Goal: Task Accomplishment & Management: Use online tool/utility

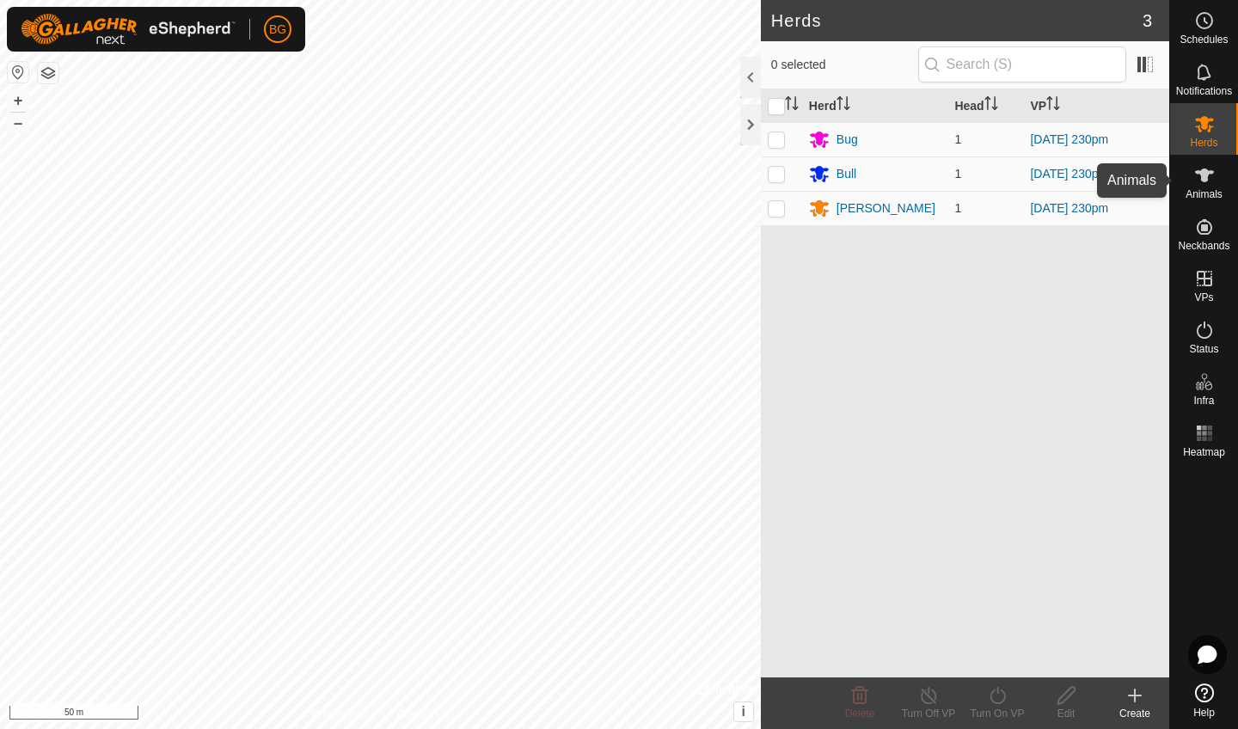
click at [1206, 189] on span "Animals" at bounding box center [1203, 194] width 37 height 10
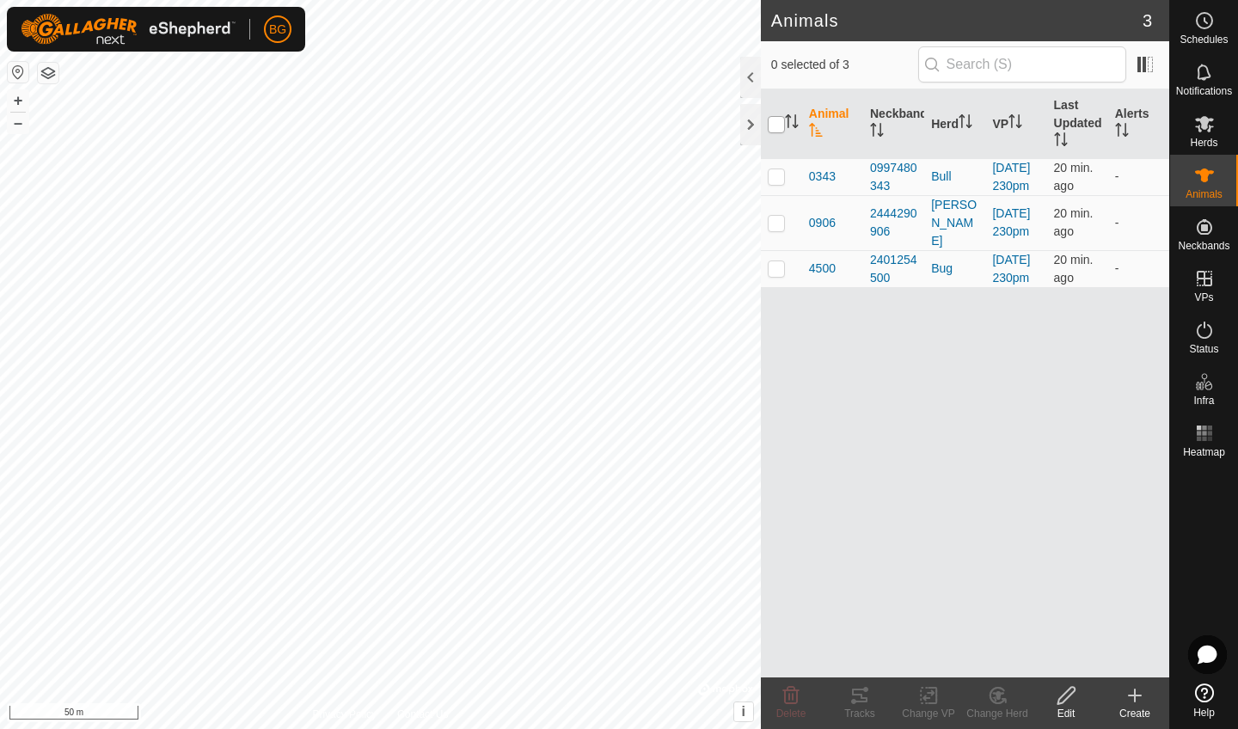
click at [780, 127] on input "checkbox" at bounding box center [776, 124] width 17 height 17
checkbox input "true"
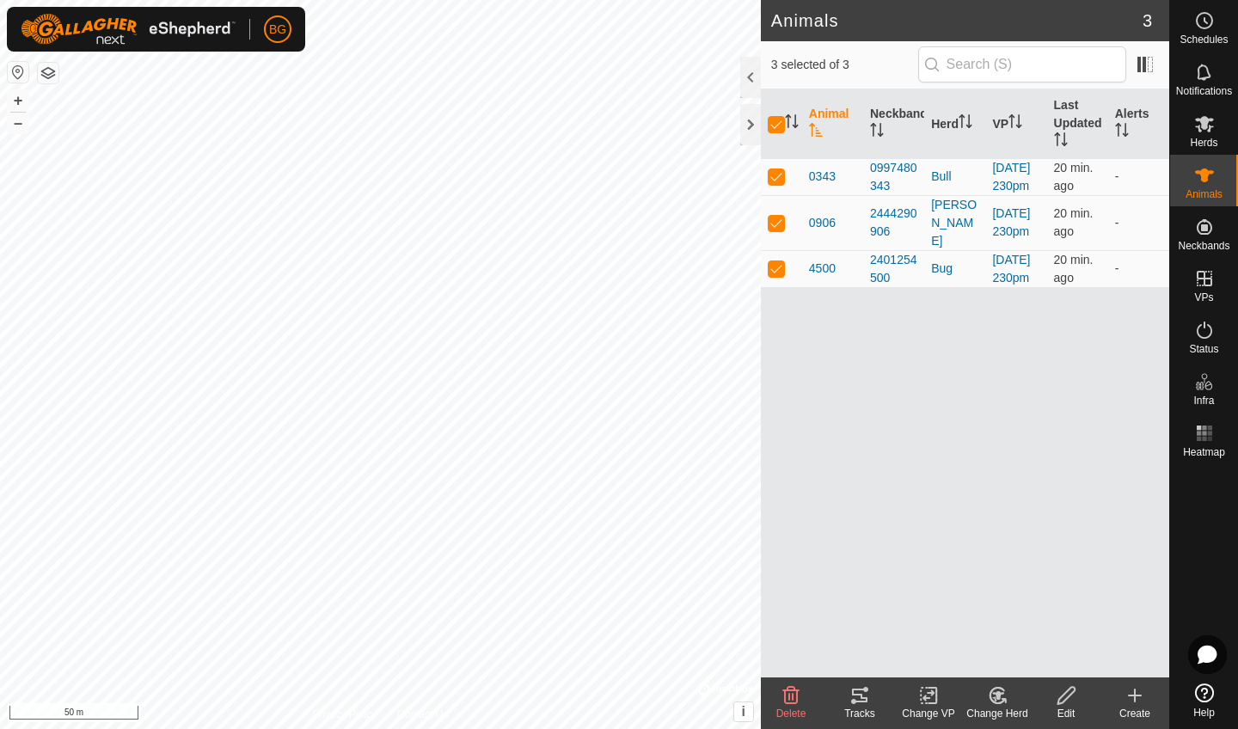
click at [860, 705] on icon at bounding box center [859, 695] width 21 height 21
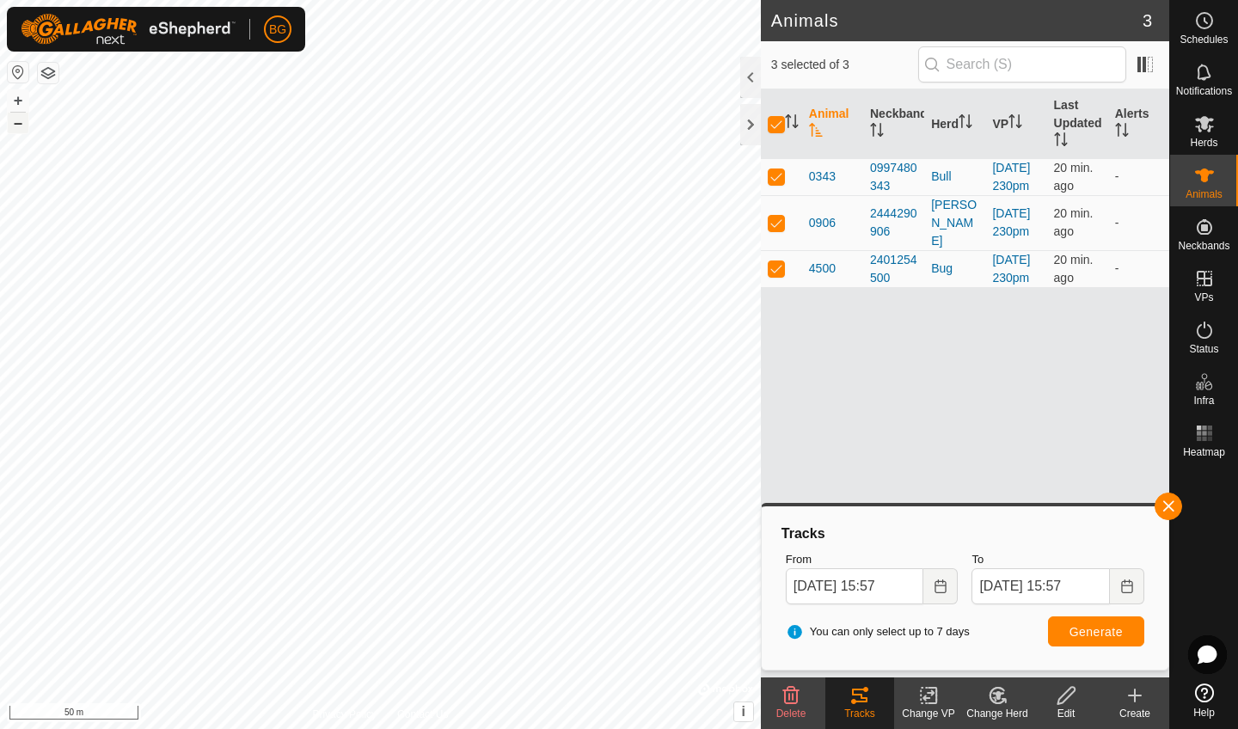
click at [19, 130] on button "–" at bounding box center [18, 123] width 21 height 21
click at [946, 594] on button "Choose Date" at bounding box center [940, 586] width 34 height 36
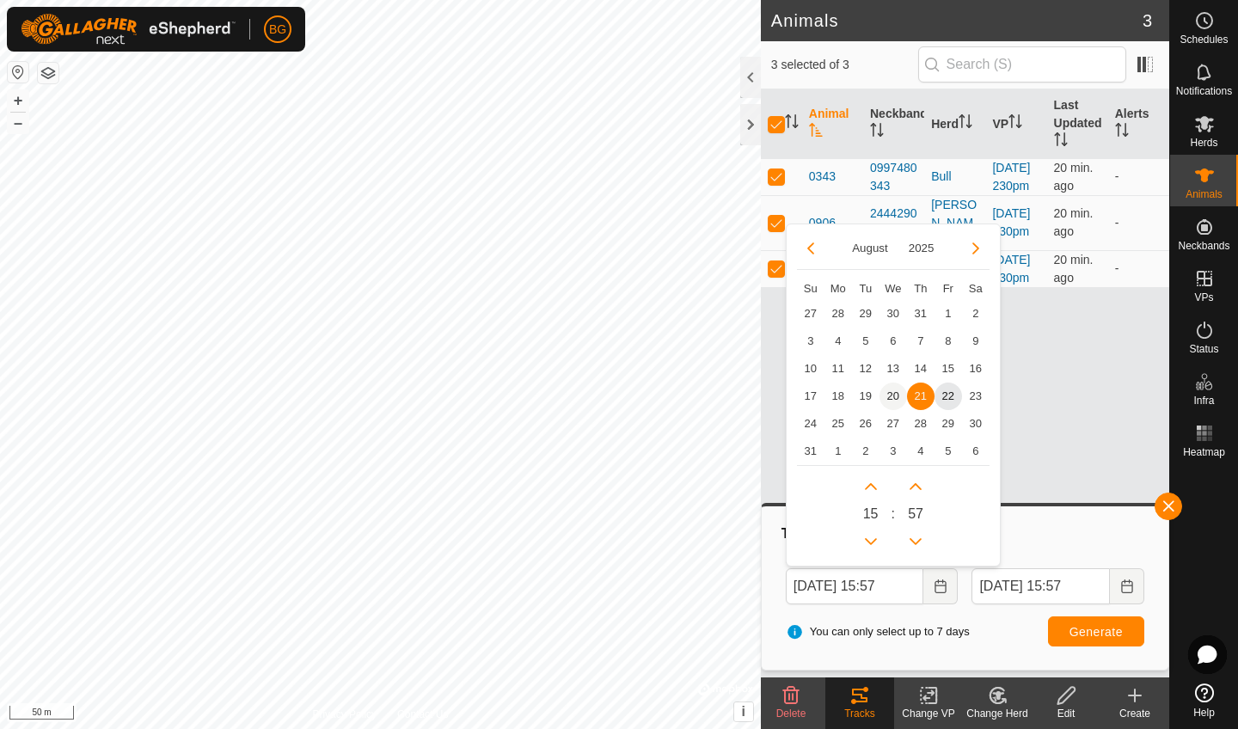
click at [890, 395] on span "20" at bounding box center [893, 397] width 28 height 28
type input "[DATE] 15:57"
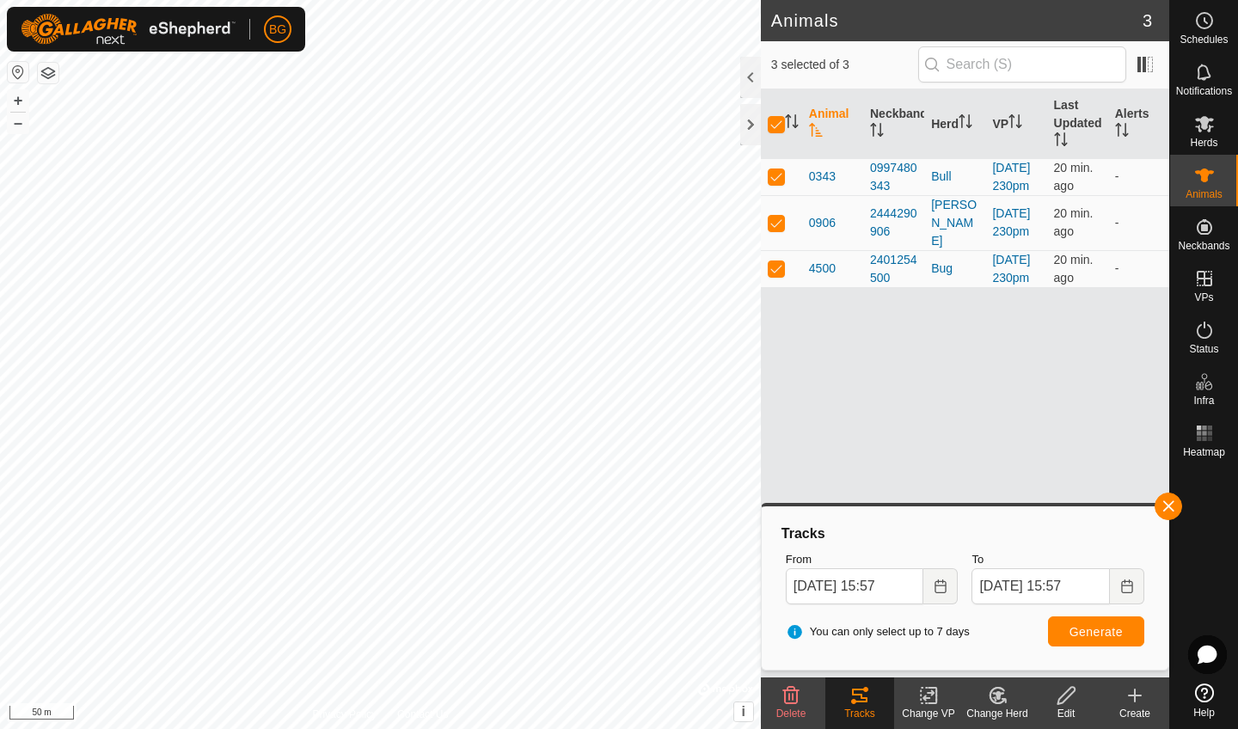
click at [1102, 634] on span "Generate" at bounding box center [1095, 632] width 53 height 14
click at [1205, 438] on rect at bounding box center [1204, 439] width 4 height 4
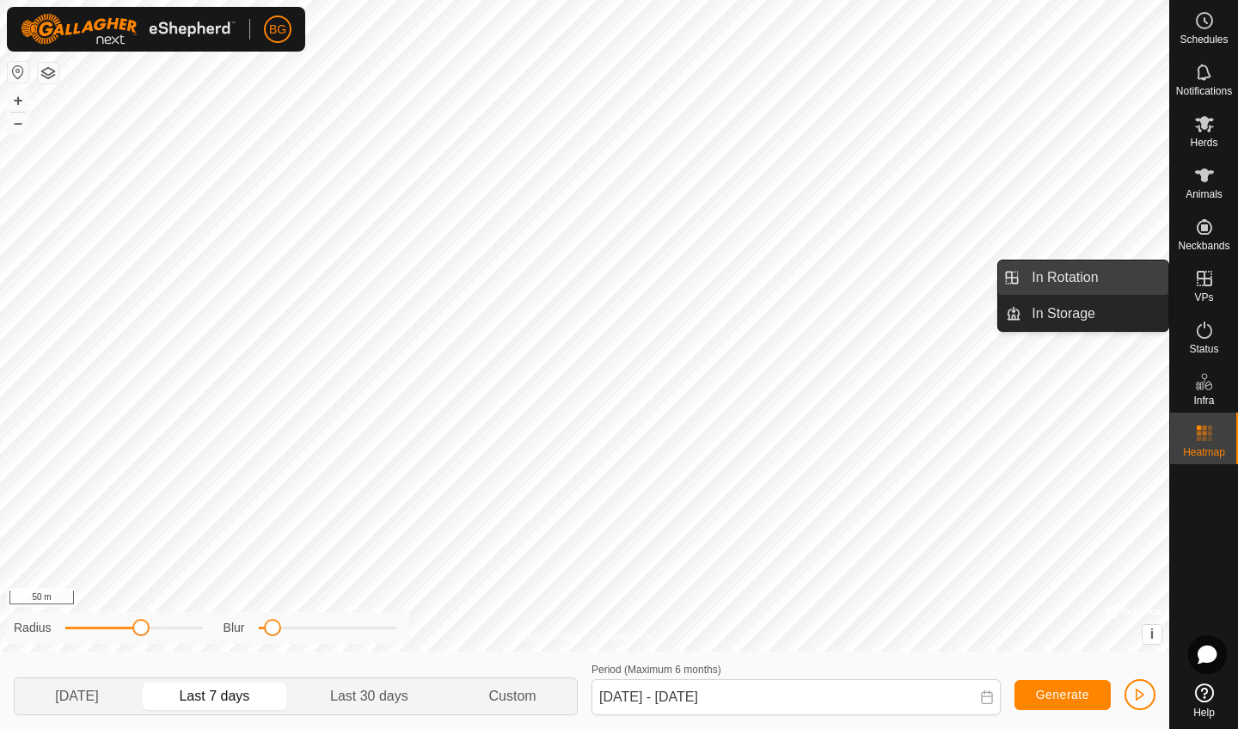
click at [1103, 274] on link "In Rotation" at bounding box center [1094, 277] width 147 height 34
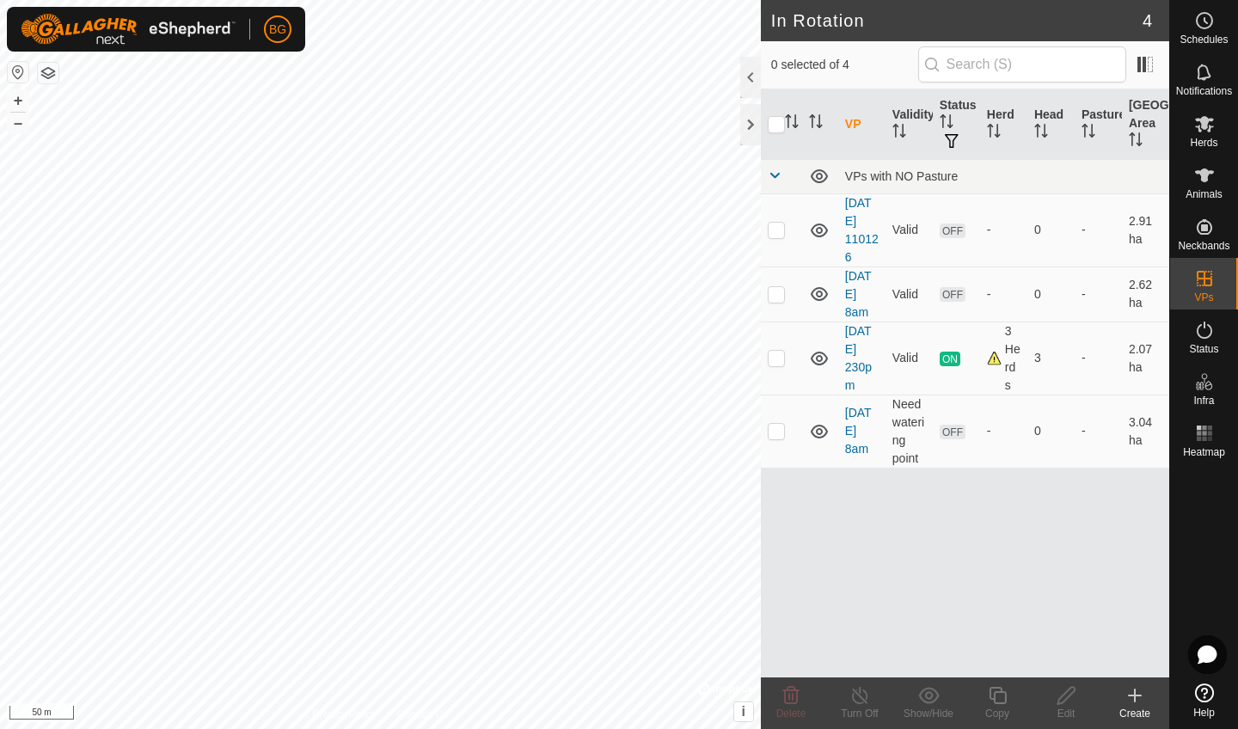
click at [1124, 695] on icon at bounding box center [1134, 695] width 21 height 21
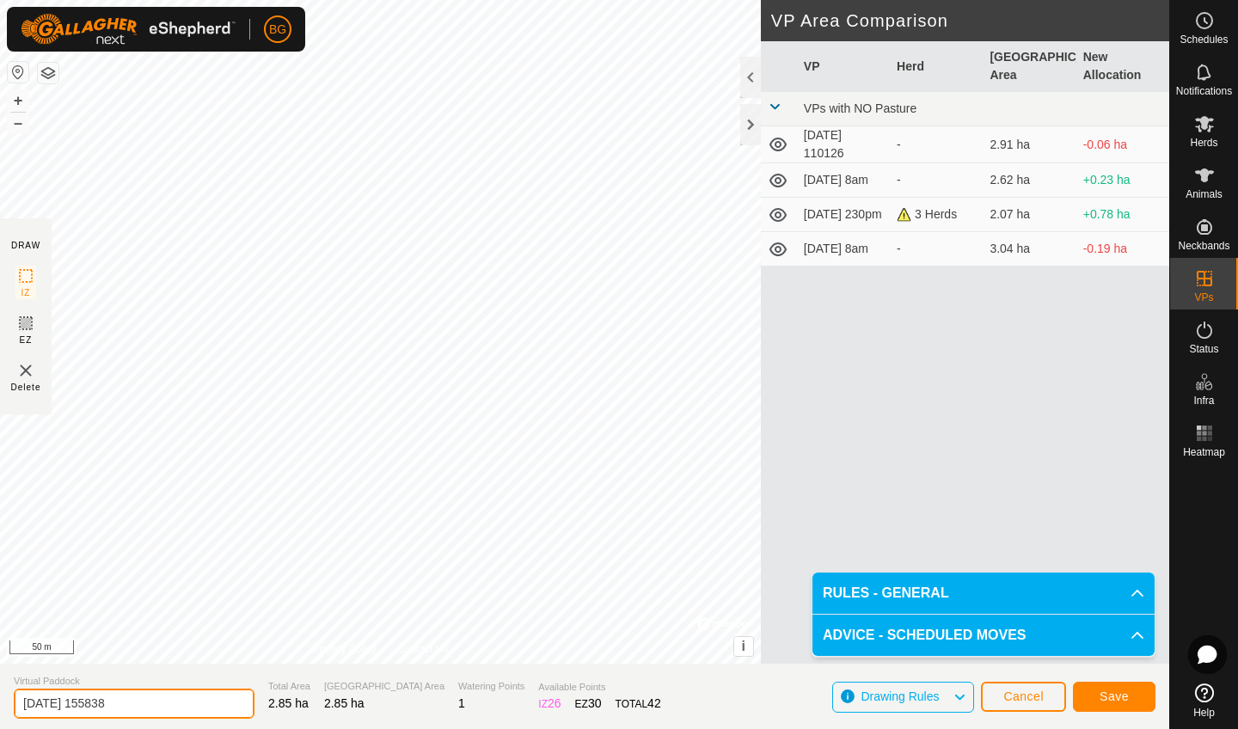
click at [135, 706] on input "[DATE] 155838" at bounding box center [134, 704] width 241 height 30
type input "[DATE] 4pm"
click at [1099, 692] on button "Save" at bounding box center [1114, 697] width 83 height 30
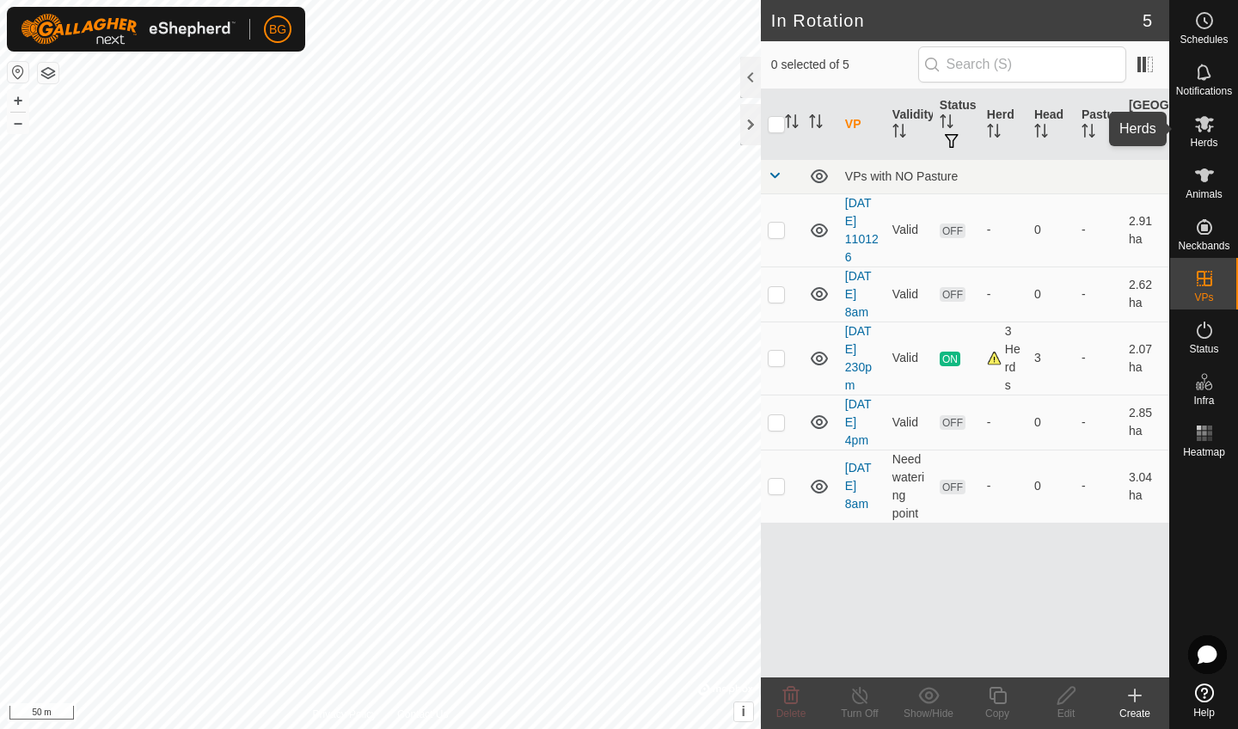
click at [1207, 134] on es-mob-svg-icon at bounding box center [1204, 124] width 31 height 28
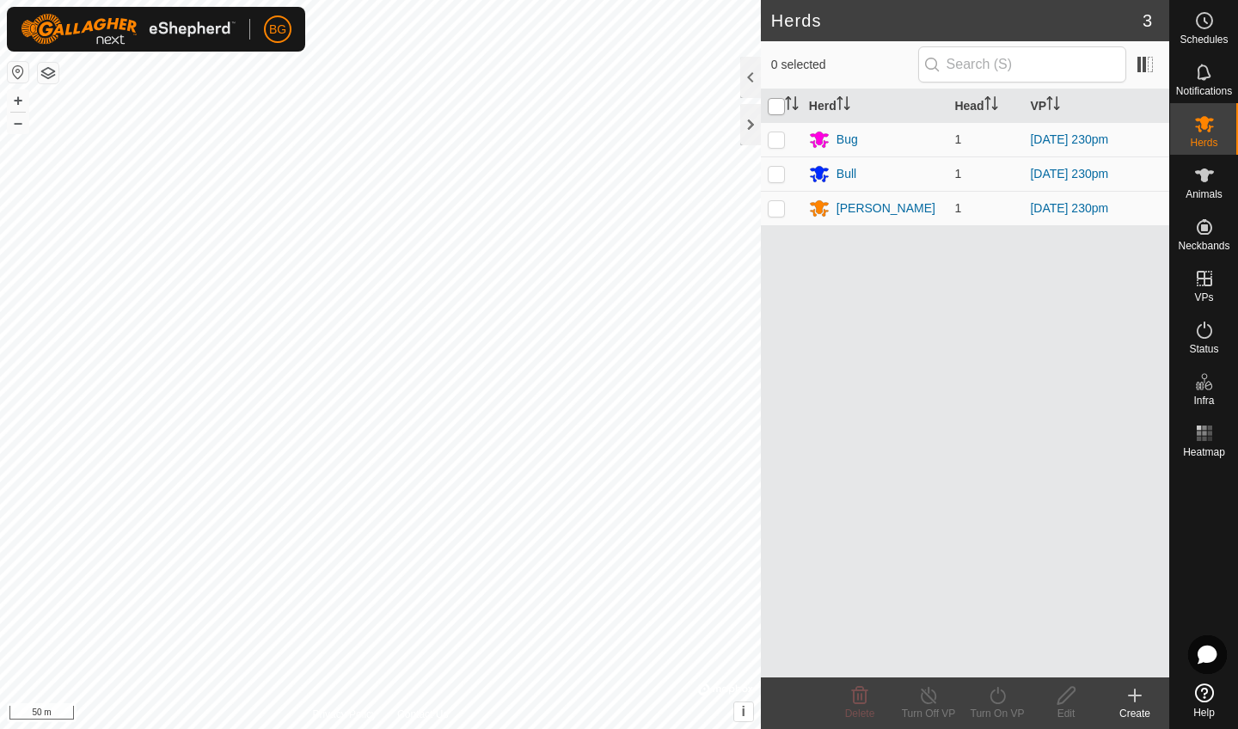
click at [779, 104] on input "checkbox" at bounding box center [776, 106] width 17 height 17
checkbox input "true"
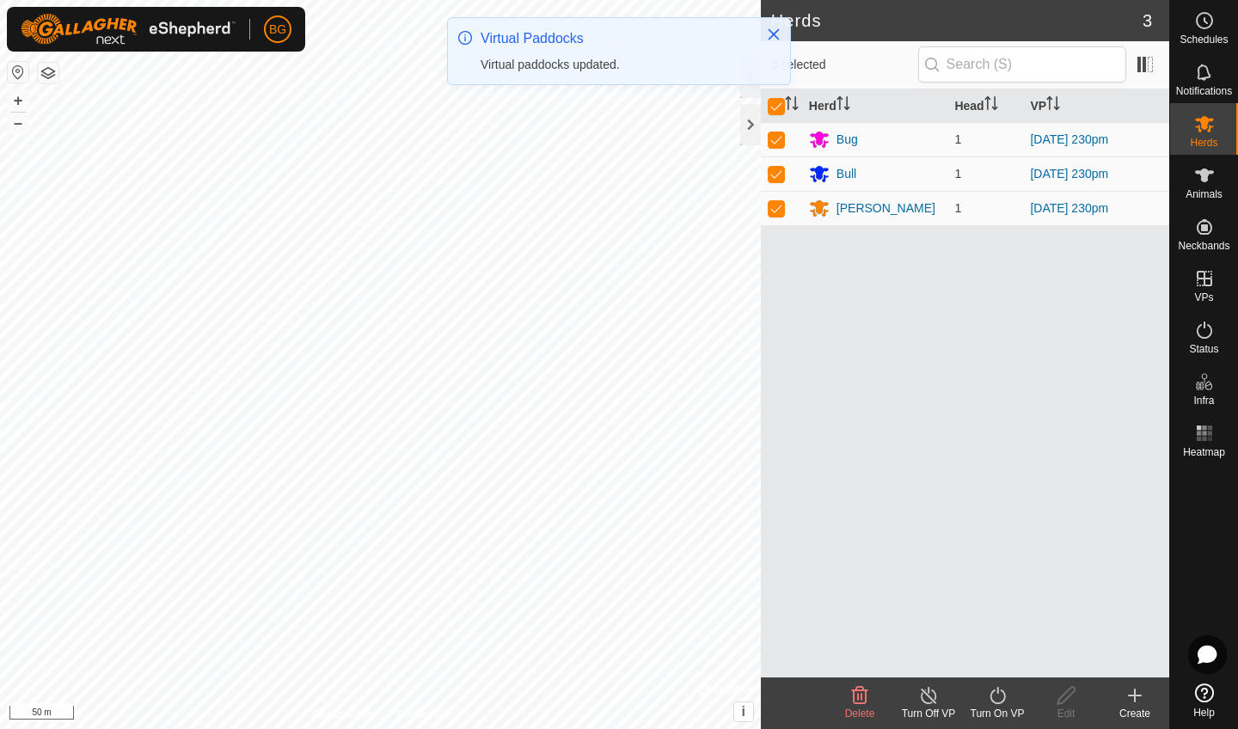
click at [996, 700] on icon at bounding box center [997, 695] width 21 height 21
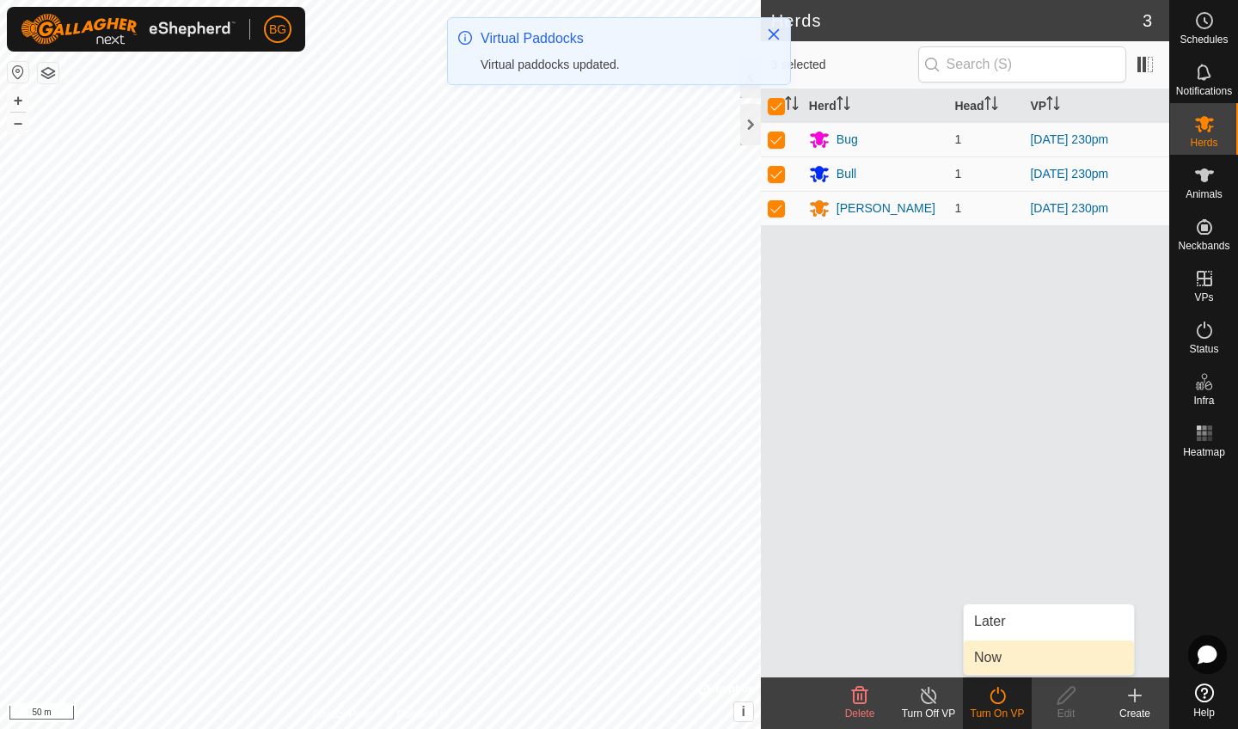
click at [1002, 660] on link "Now" at bounding box center [1049, 657] width 170 height 34
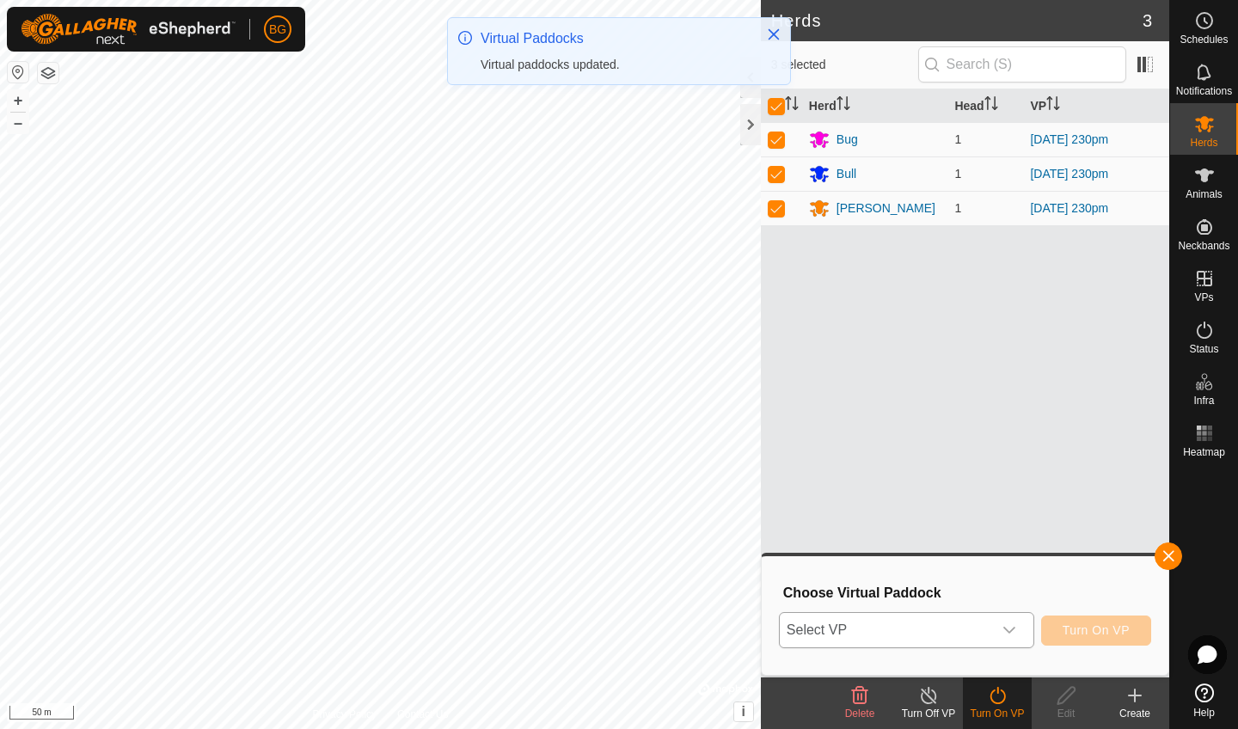
click at [992, 633] on div "dropdown trigger" at bounding box center [1009, 630] width 34 height 34
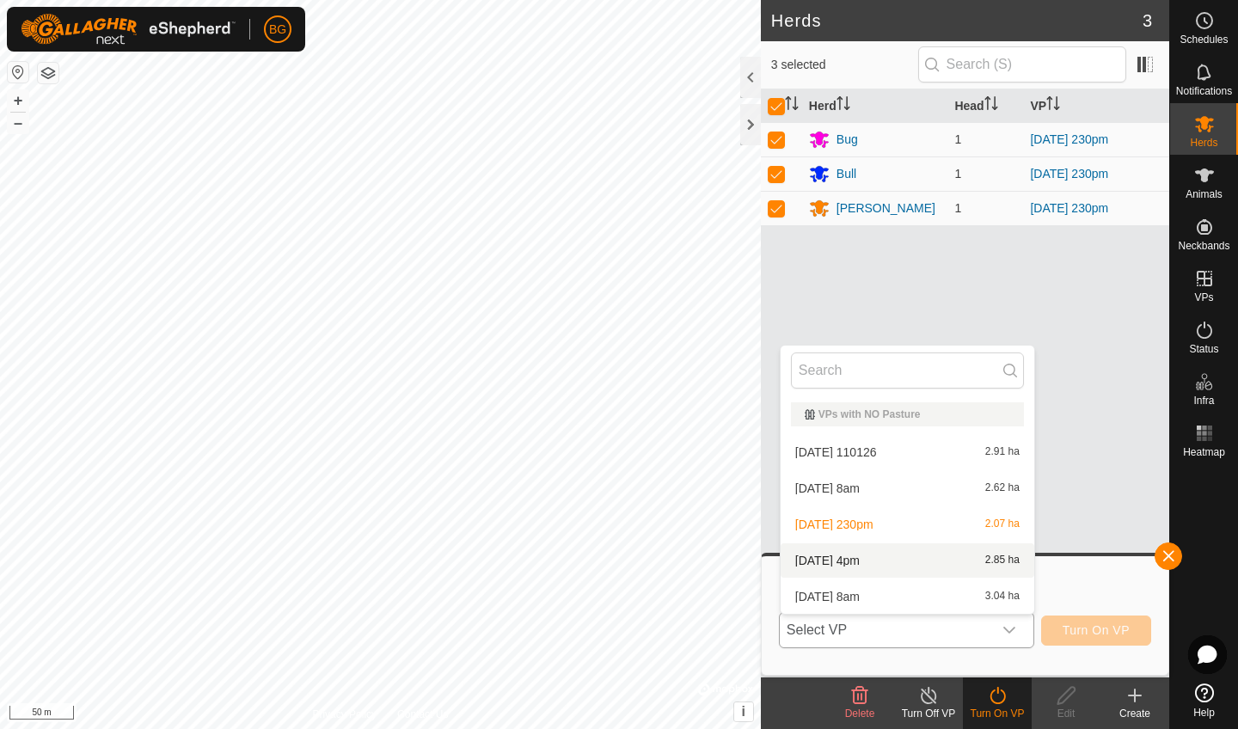
click at [953, 573] on li "[DATE] 4pm 2.85 ha" at bounding box center [908, 560] width 254 height 34
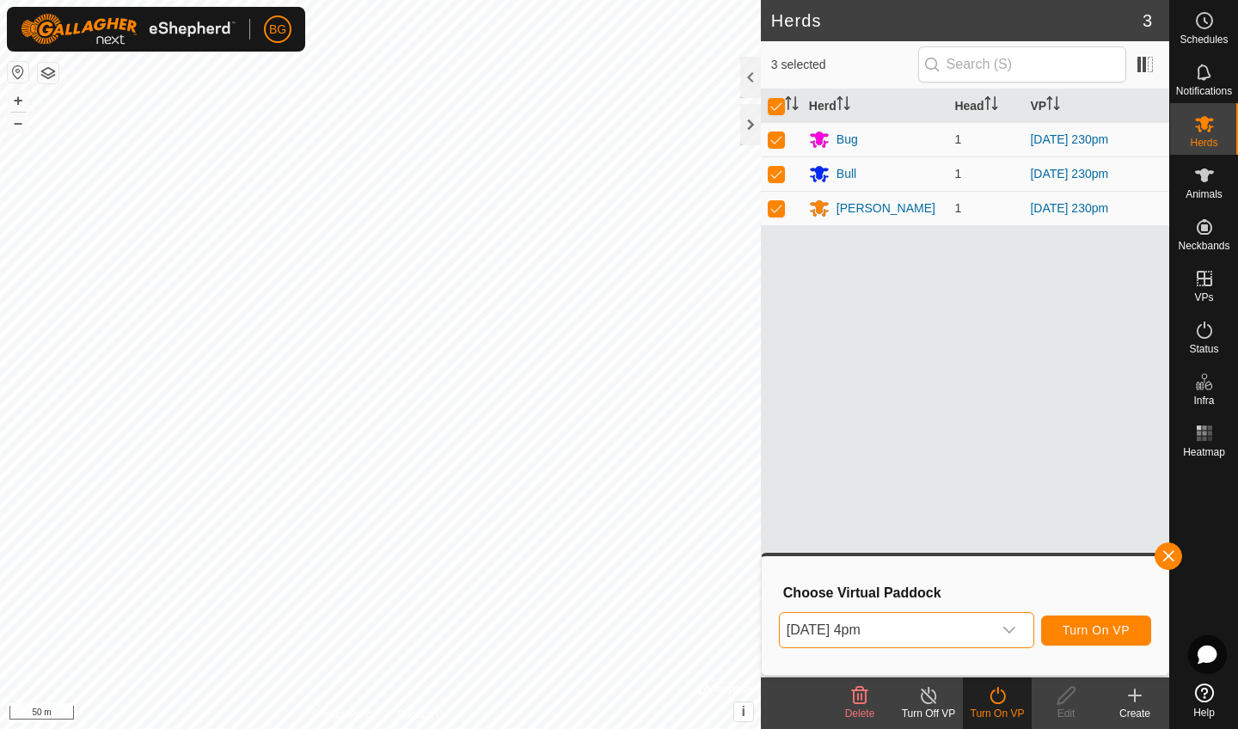
click at [1108, 629] on span "Turn On VP" at bounding box center [1096, 630] width 67 height 14
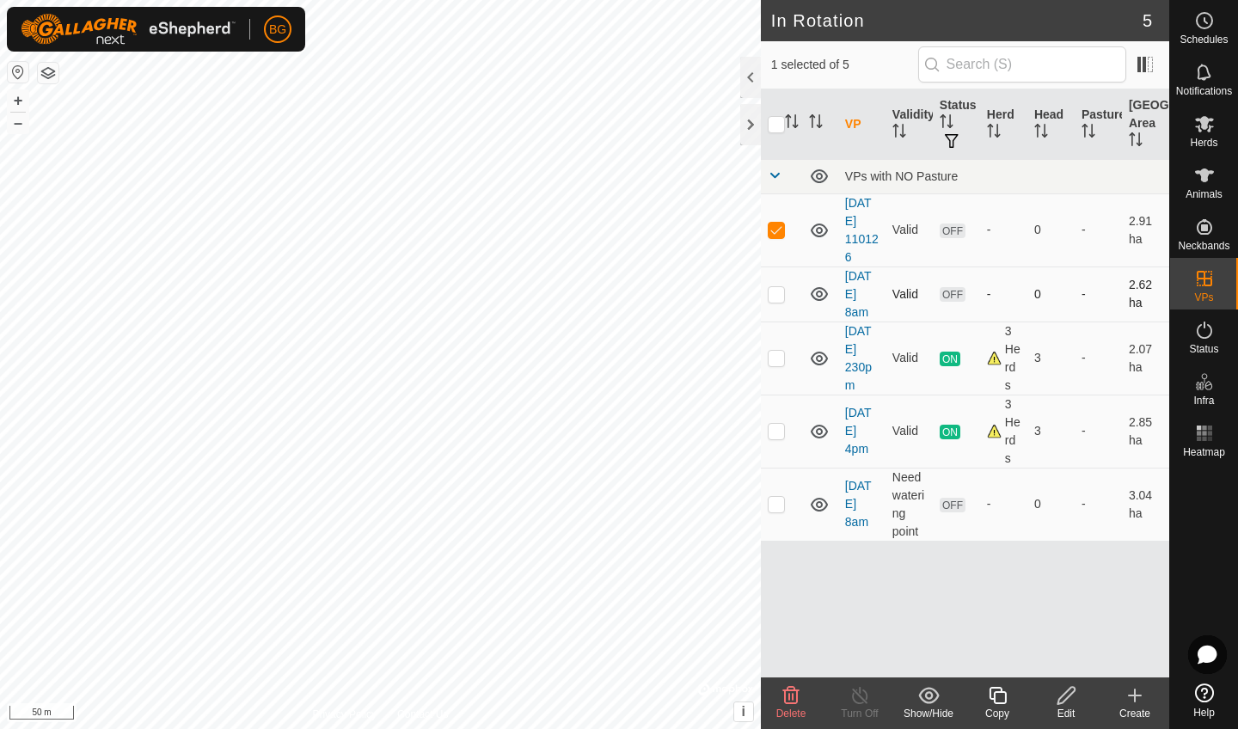
click at [777, 287] on p-checkbox at bounding box center [776, 294] width 17 height 14
checkbox input "true"
click at [780, 500] on p-checkbox at bounding box center [776, 504] width 17 height 14
checkbox input "true"
click at [787, 695] on icon at bounding box center [791, 695] width 21 height 21
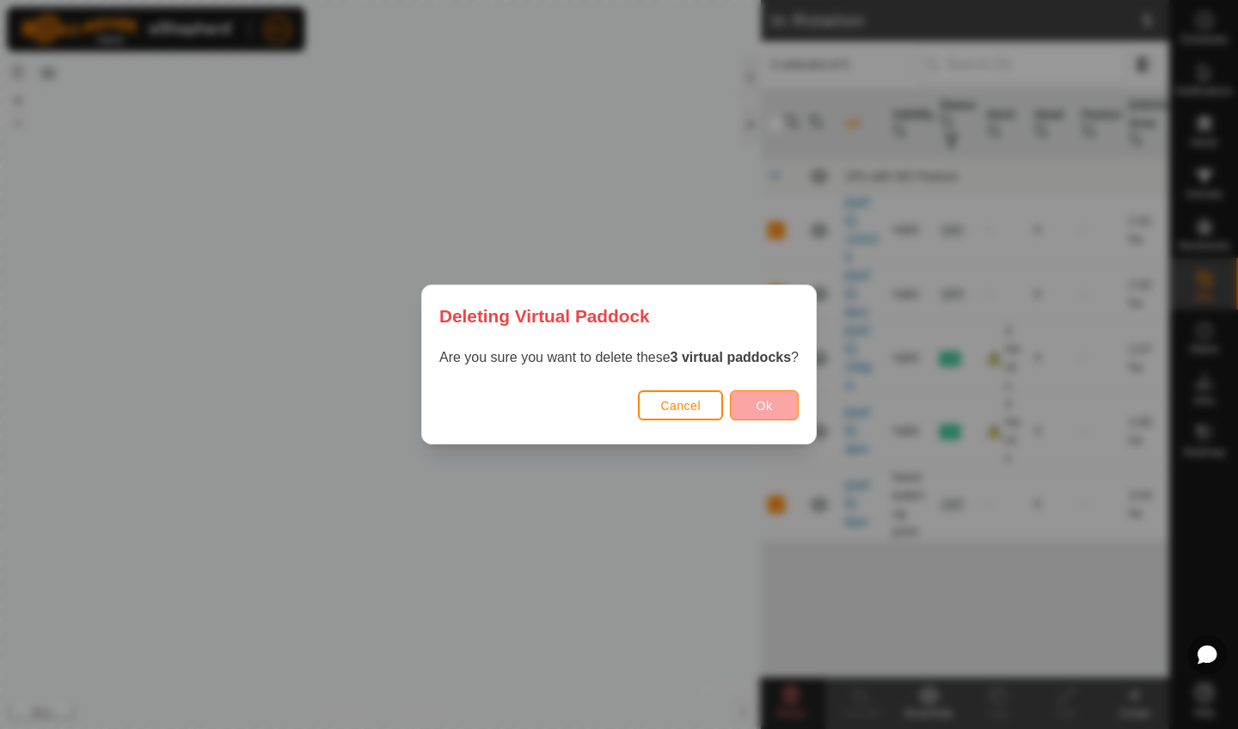
click at [772, 406] on span "Ok" at bounding box center [765, 406] width 16 height 14
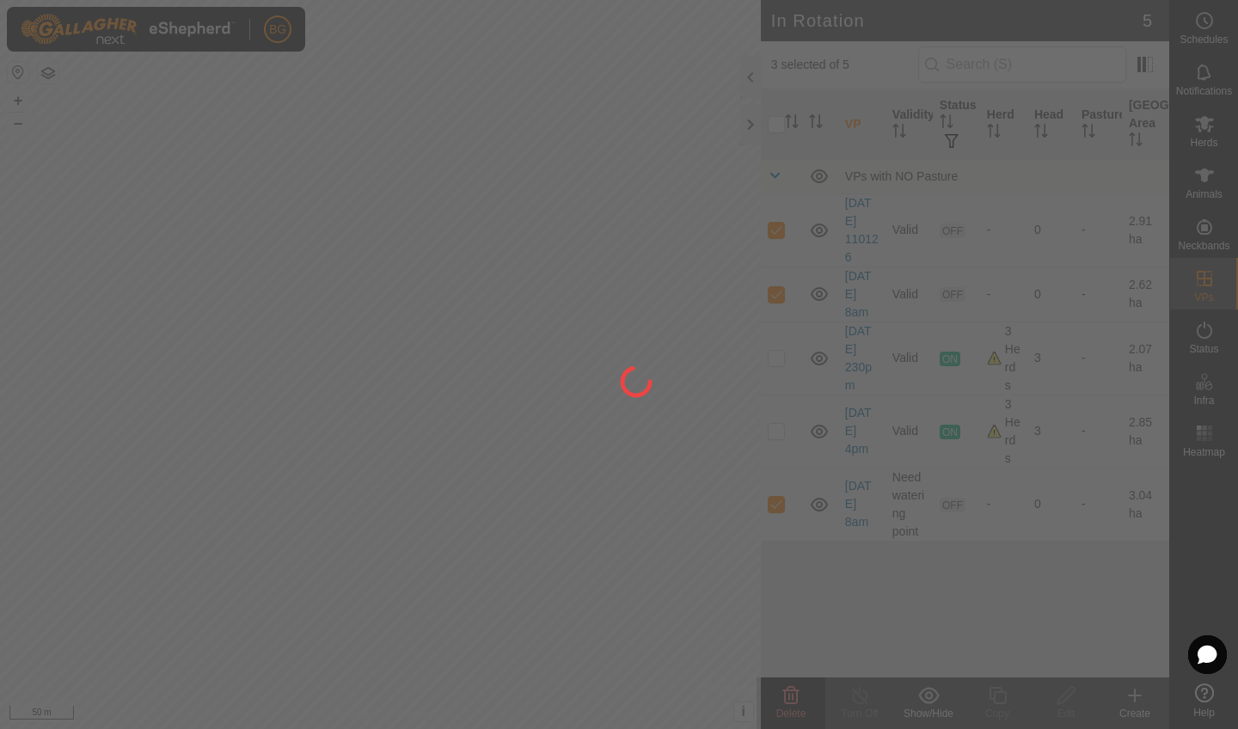
checkbox input "false"
